Goal: Transaction & Acquisition: Purchase product/service

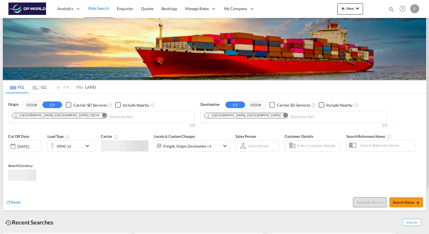
click at [102, 115] on md-icon "Remove" at bounding box center [104, 115] width 4 height 4
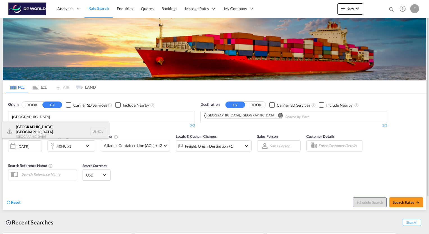
type input "Houston"
click at [26, 130] on div "Houston , TX United States USHOU" at bounding box center [55, 131] width 107 height 20
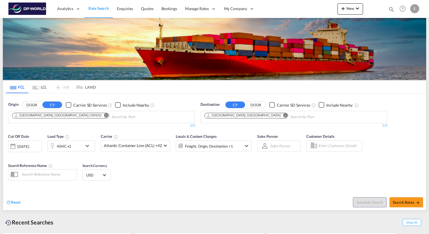
click at [283, 114] on md-icon "Remove" at bounding box center [285, 115] width 4 height 4
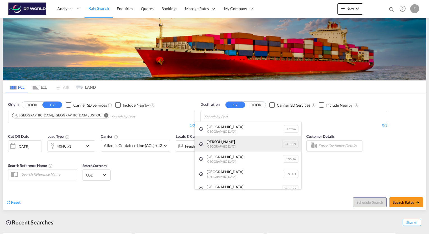
click at [229, 142] on div "Buenaventura Colombia COBUN" at bounding box center [247, 143] width 107 height 15
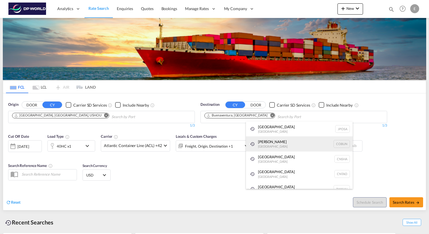
click at [272, 142] on div "Buenaventura Colombia COBUN" at bounding box center [299, 143] width 107 height 15
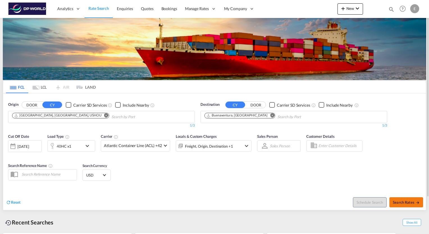
click at [402, 201] on span "Search Rates" at bounding box center [405, 202] width 27 height 4
type input "USHOU to COBUN / 29 Sep 2025"
